Goal: Find specific page/section: Find specific page/section

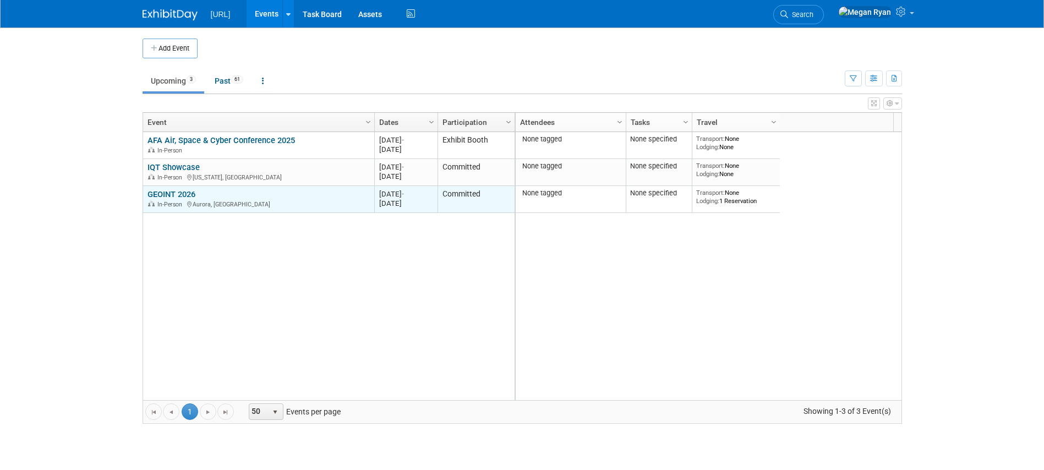
click at [182, 192] on link "GEOINT 2026" at bounding box center [171, 194] width 48 height 10
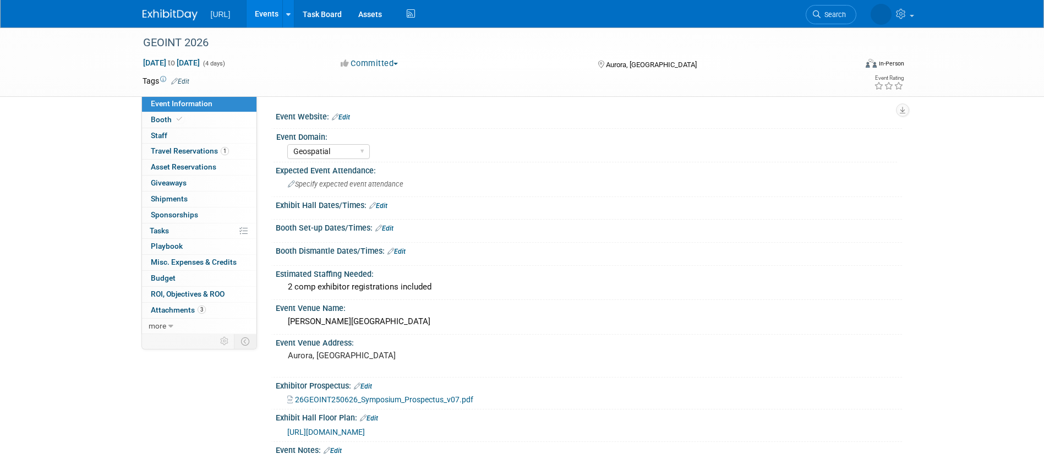
select select "Geospatial"
click at [187, 124] on link "Booth" at bounding box center [199, 119] width 114 height 15
